Goal: Information Seeking & Learning: Find specific fact

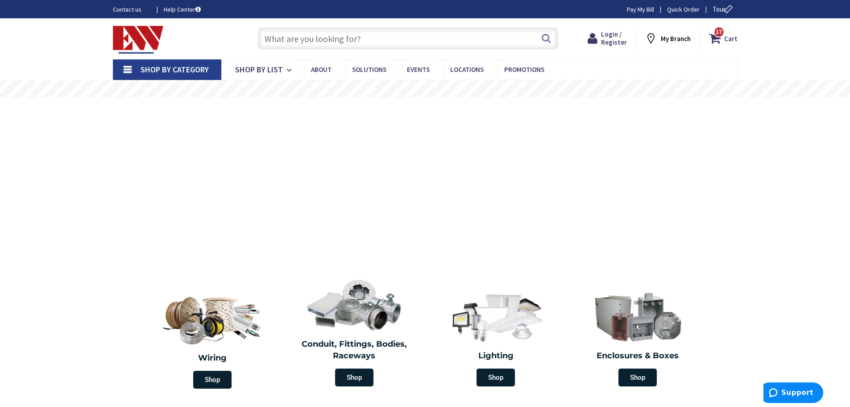
click at [293, 38] on input "text" at bounding box center [408, 38] width 301 height 22
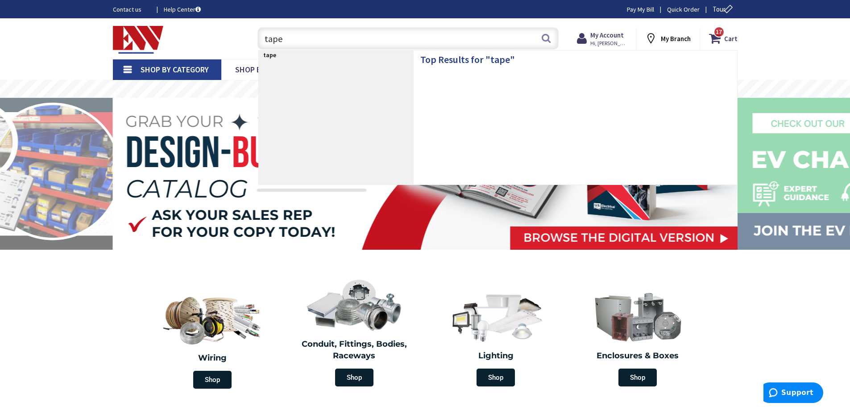
click at [289, 38] on input "tape" at bounding box center [408, 38] width 301 height 22
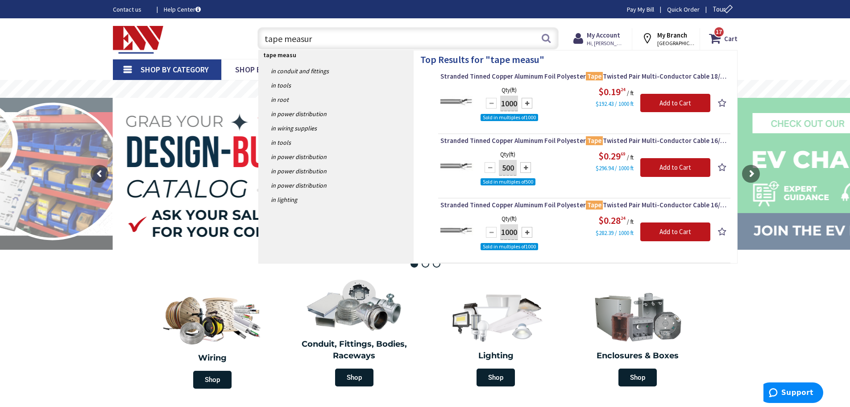
type input "tape measure"
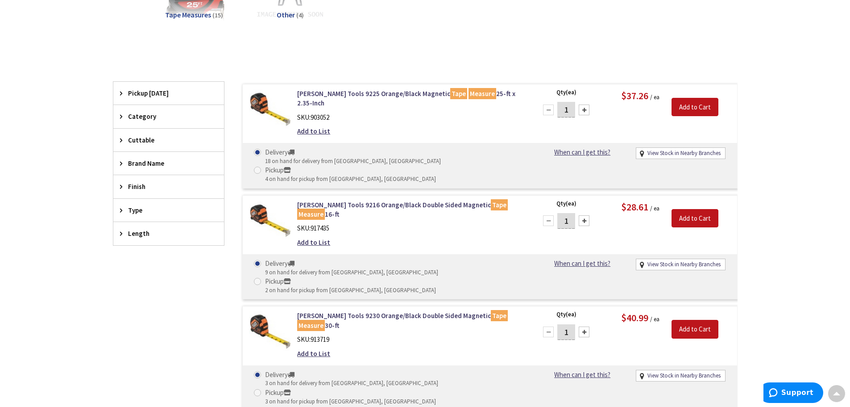
scroll to position [175, 0]
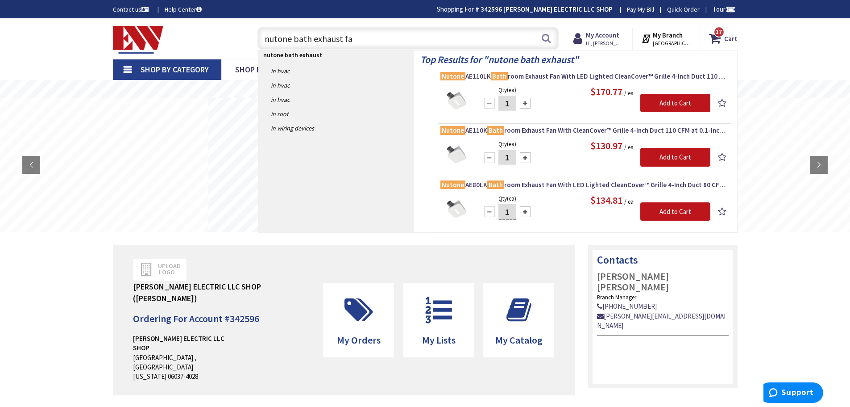
type input "nutone bath exhaust fan"
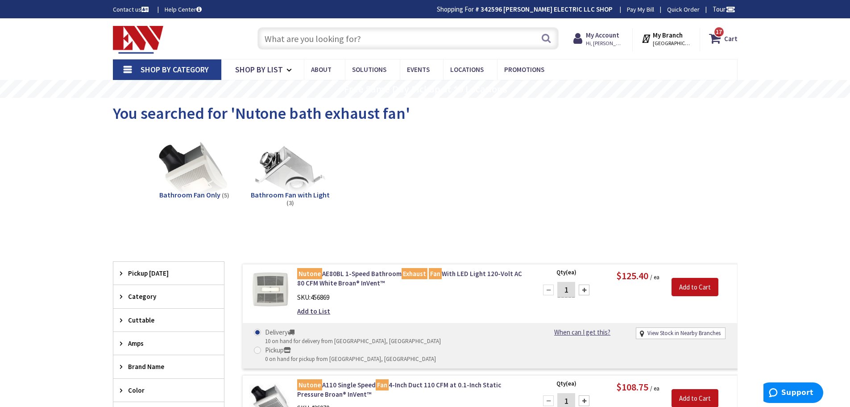
click at [316, 43] on input "text" at bounding box center [408, 38] width 301 height 22
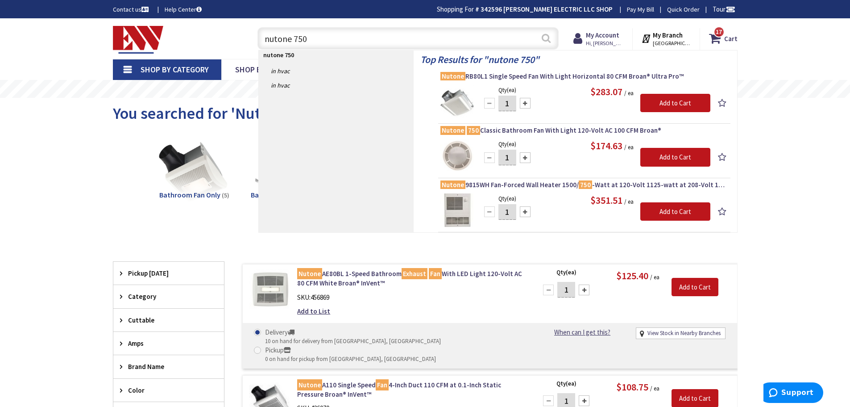
type input "nutone 750"
click at [544, 37] on button "Search" at bounding box center [547, 38] width 12 height 20
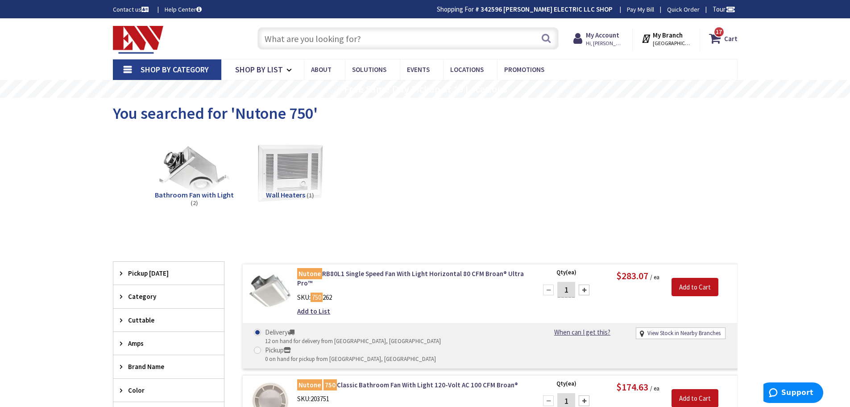
click at [361, 40] on input "text" at bounding box center [408, 38] width 301 height 22
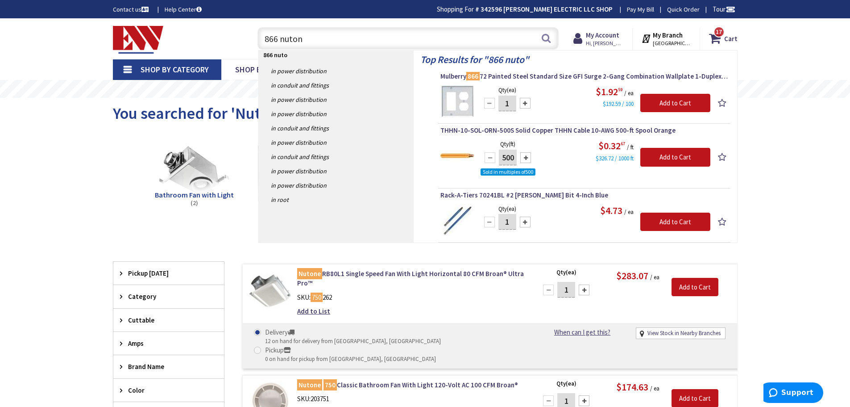
type input "866 nutone"
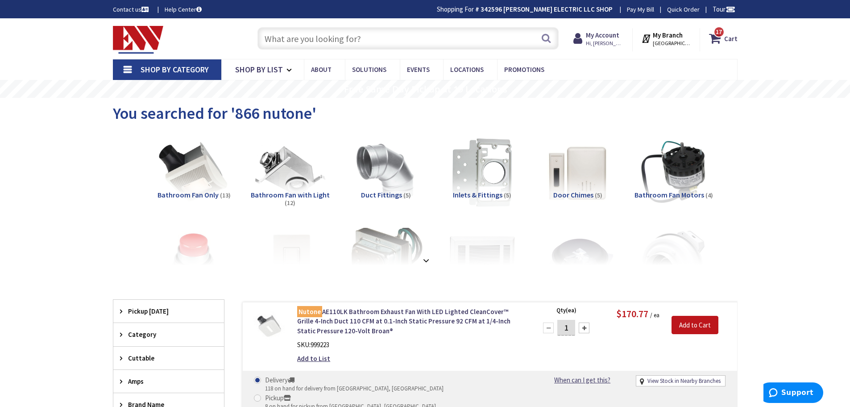
click at [311, 39] on input "text" at bounding box center [408, 38] width 301 height 22
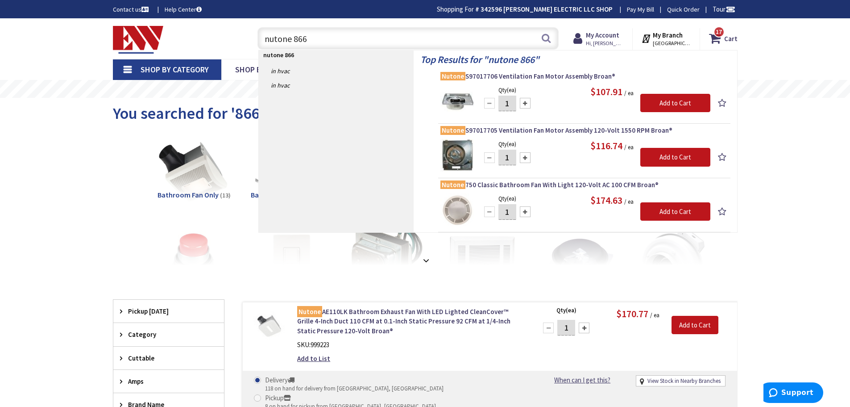
type input "nutone 866"
